Goal: Task Accomplishment & Management: Manage account settings

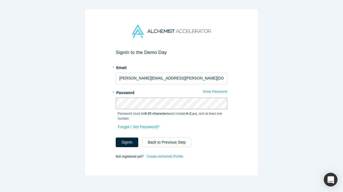
click at [116, 138] on button "Sign In" at bounding box center [127, 143] width 23 height 10
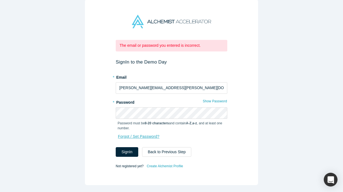
click at [124, 137] on link "Forgot / Set Password?" at bounding box center [139, 137] width 42 height 10
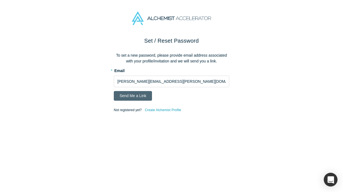
click at [136, 95] on button "Send Me a Link" at bounding box center [133, 96] width 38 height 10
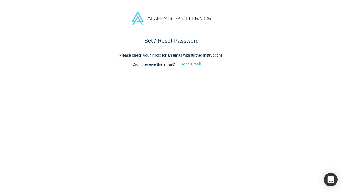
click at [195, 64] on button "Send Email" at bounding box center [191, 64] width 32 height 10
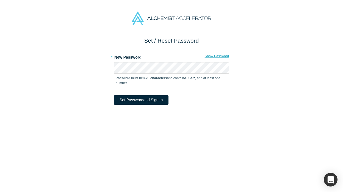
click at [220, 56] on button "Show Password" at bounding box center [217, 56] width 25 height 7
click at [127, 100] on button "Set Password and Sign In" at bounding box center [141, 100] width 55 height 10
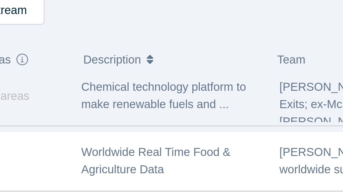
scroll to position [323, 0]
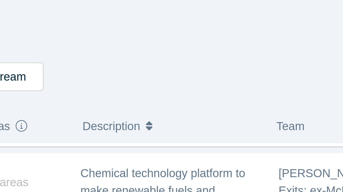
click at [174, 130] on button "Description" at bounding box center [172, 130] width 59 height 12
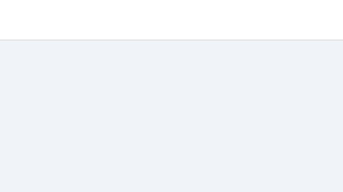
click at [160, 17] on div "Filters AI Artificial Intelligence B2B SaaS AI (Artificial Intelligence) Data A…" at bounding box center [180, 102] width 326 height 179
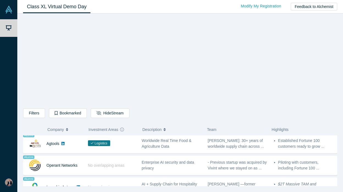
scroll to position [345, 0]
